Goal: Task Accomplishment & Management: Manage account settings

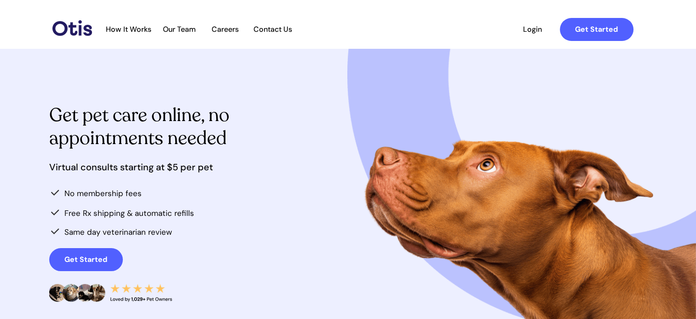
click at [525, 31] on span "Login" at bounding box center [532, 29] width 42 height 9
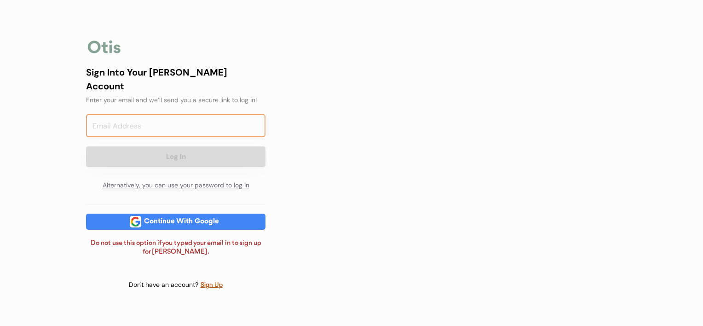
click at [156, 114] on input "email" at bounding box center [175, 125] width 179 height 23
type input "[EMAIL_ADDRESS][DOMAIN_NAME]"
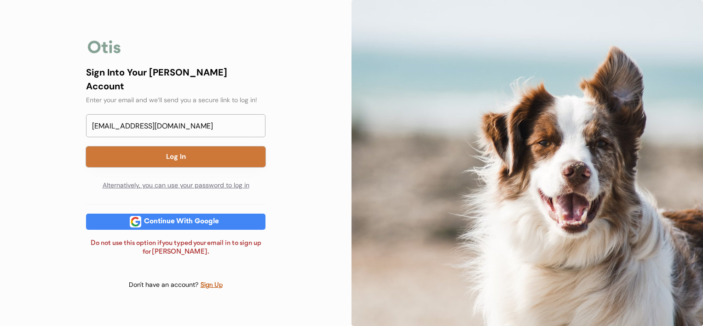
click at [214, 155] on button "Log In" at bounding box center [175, 156] width 179 height 21
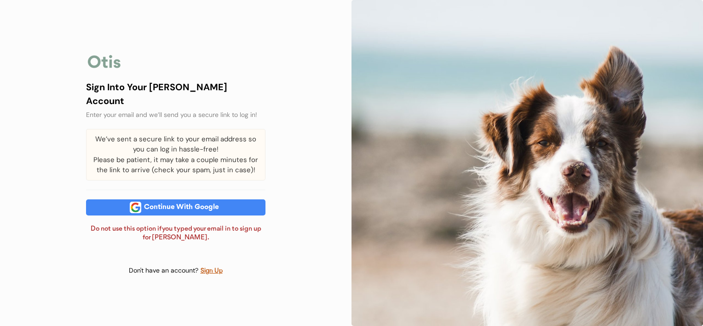
click at [71, 212] on div "Sign Into Your Otis Account Enter your email and we’ll send you a secure link t…" at bounding box center [175, 163] width 351 height 326
